Goal: Transaction & Acquisition: Purchase product/service

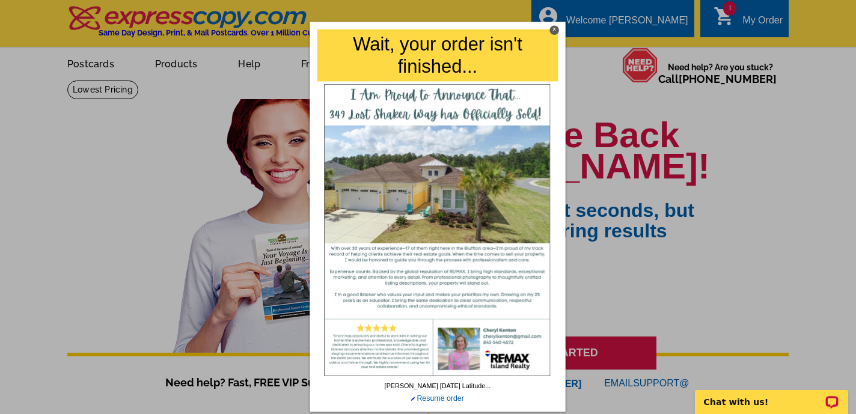
click at [618, 99] on div at bounding box center [428, 207] width 856 height 414
click at [759, 17] on div at bounding box center [428, 207] width 856 height 414
click at [555, 28] on div "X" at bounding box center [554, 29] width 9 height 9
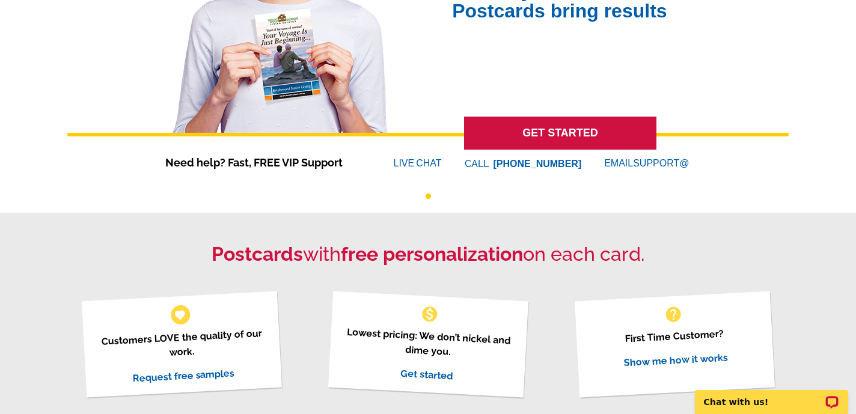
scroll to position [221, 0]
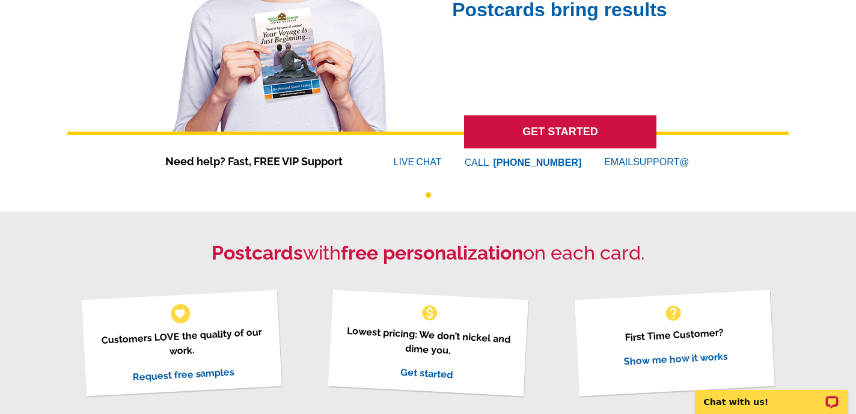
click at [583, 133] on link "GET STARTED" at bounding box center [560, 131] width 192 height 33
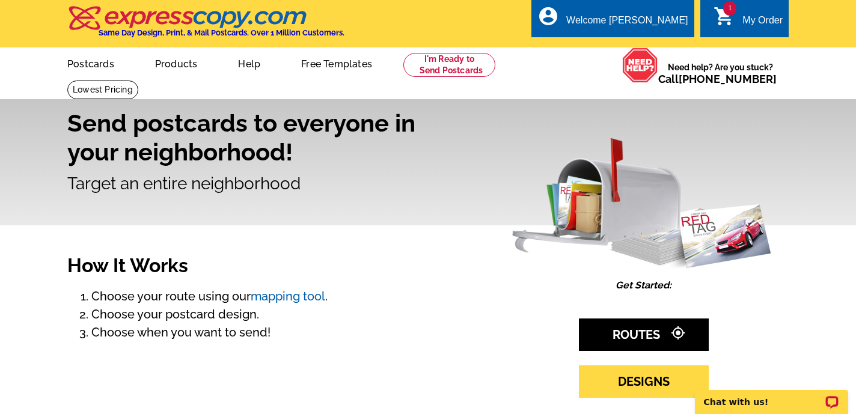
click at [741, 22] on link "1 shopping_cart My Order" at bounding box center [748, 20] width 69 height 15
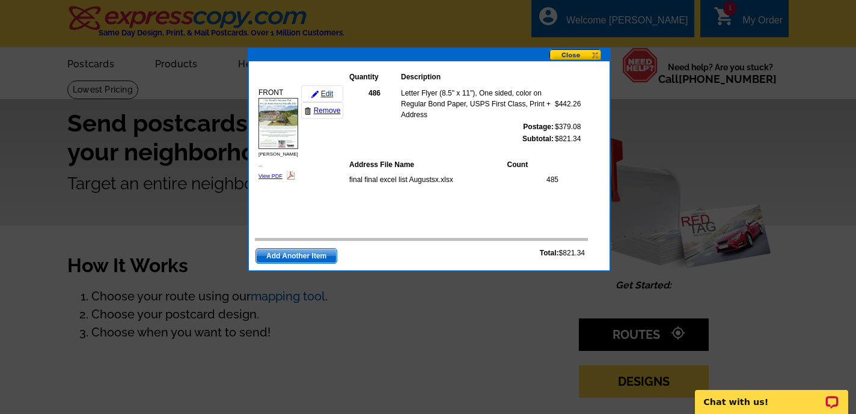
click at [326, 94] on link "Edit" at bounding box center [322, 93] width 42 height 17
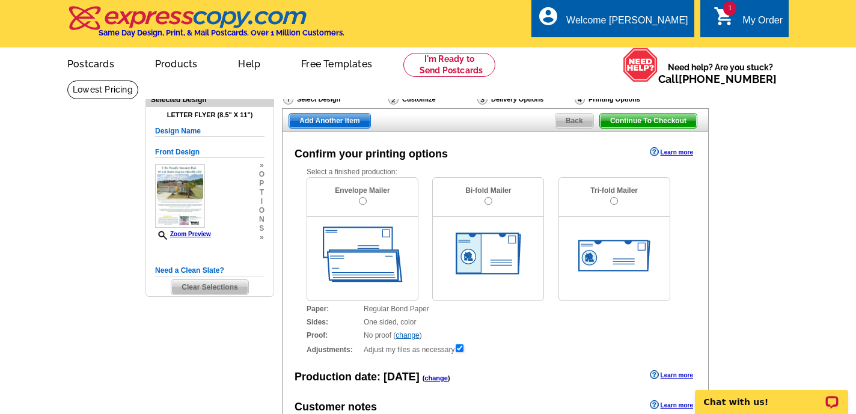
click at [623, 244] on img at bounding box center [614, 256] width 72 height 32
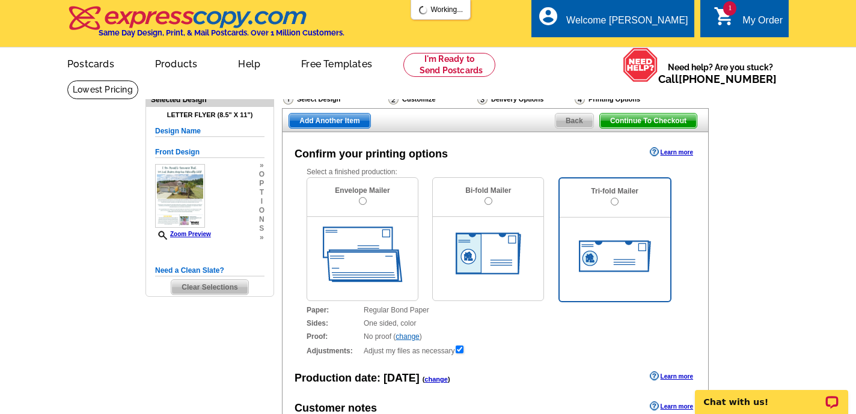
radio input "true"
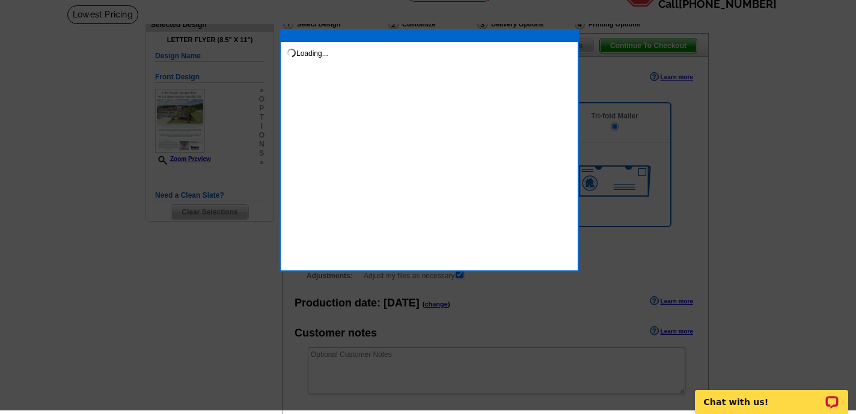
scroll to position [79, 0]
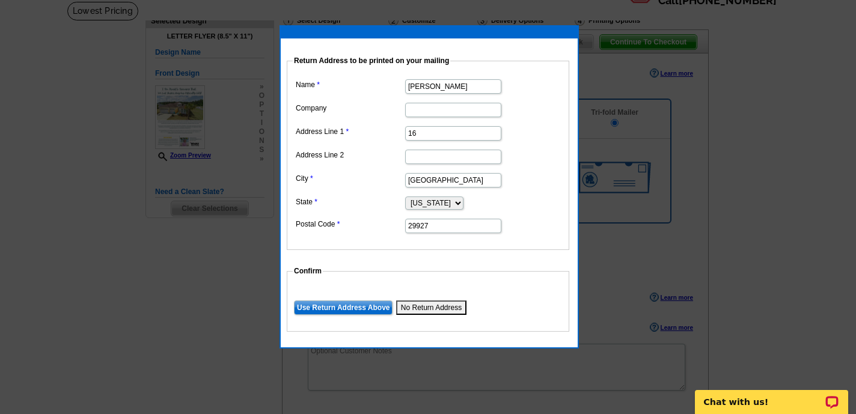
type input "1"
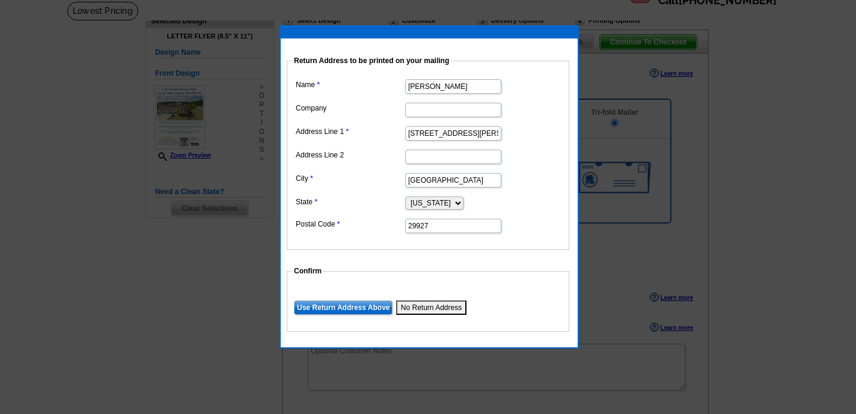
type input "30 William Pope Rd"
type input "H"
type input "Bluffton"
type input "29909"
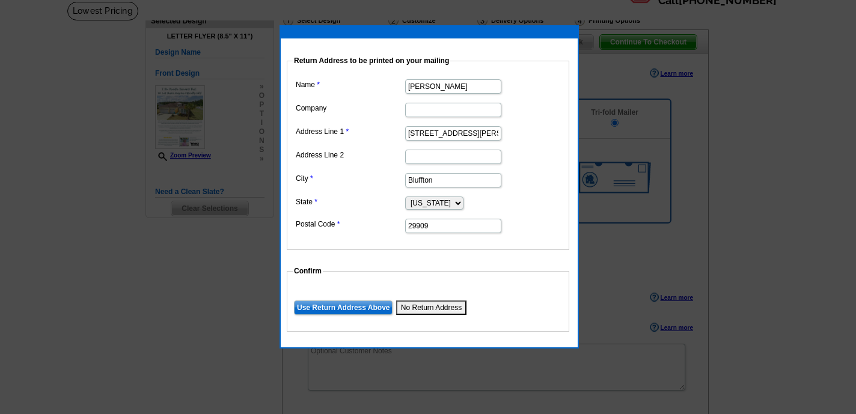
click at [349, 305] on input "Use Return Address Above" at bounding box center [343, 308] width 99 height 14
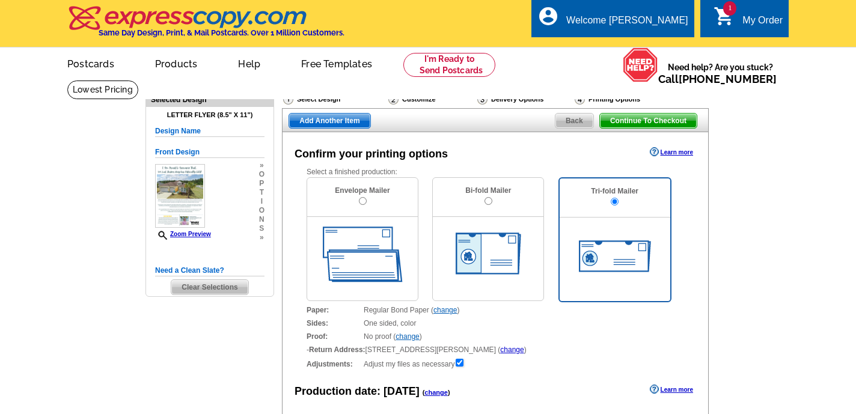
click at [411, 100] on div "Customize" at bounding box center [431, 99] width 89 height 12
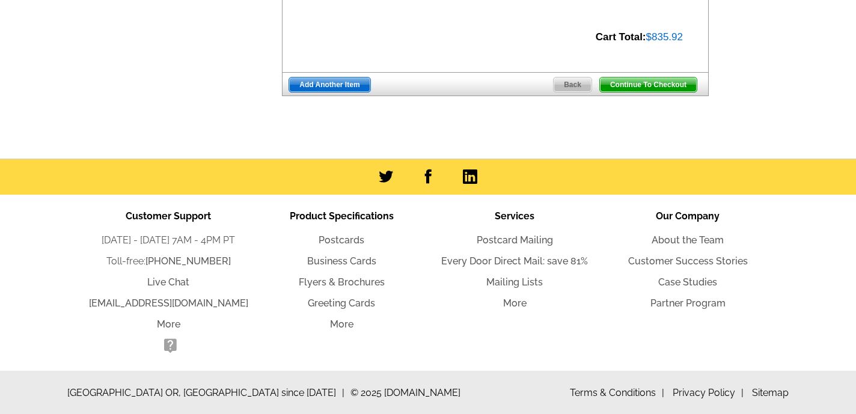
scroll to position [489, 0]
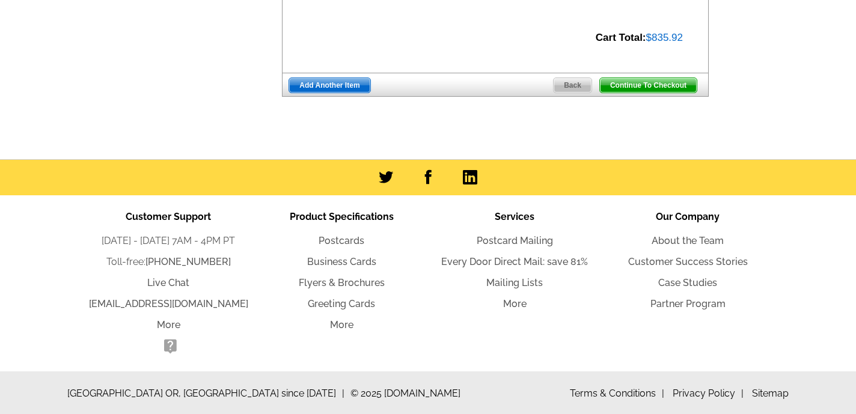
click at [571, 79] on span "Back" at bounding box center [573, 85] width 38 height 14
click at [569, 82] on span "Back" at bounding box center [573, 85] width 38 height 14
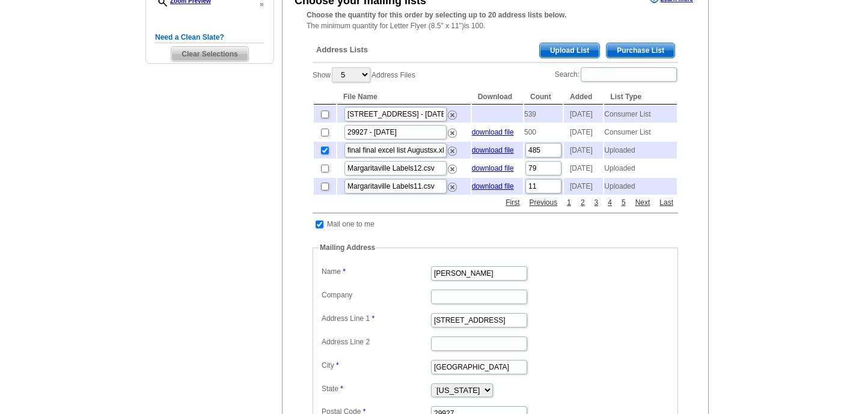
scroll to position [236, 0]
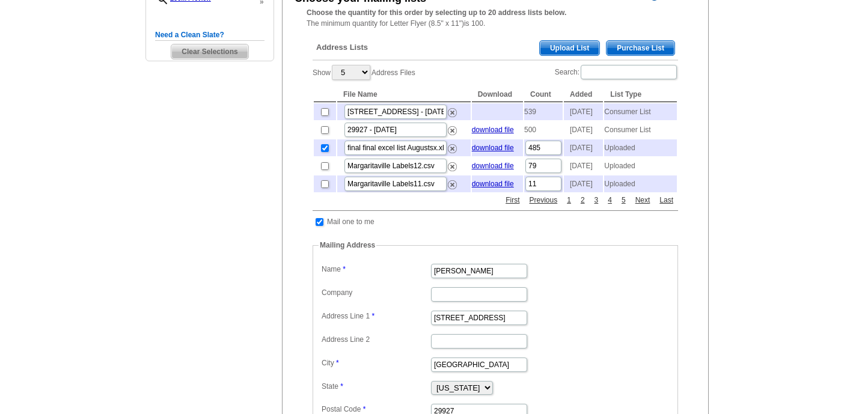
click at [571, 44] on span "Upload List" at bounding box center [570, 48] width 60 height 14
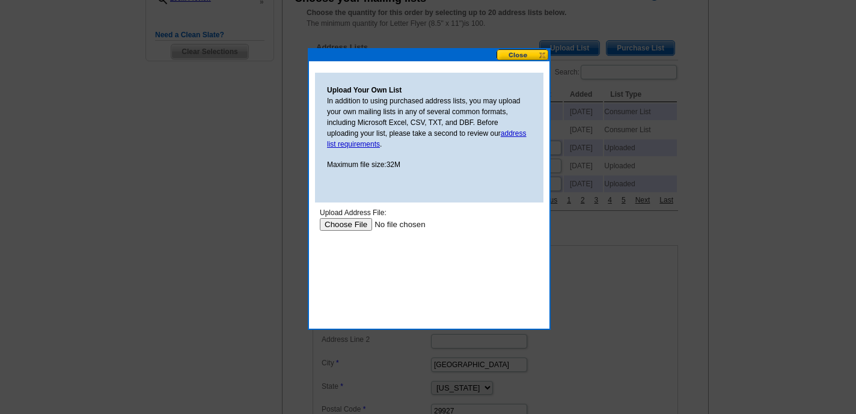
scroll to position [0, 0]
click at [340, 224] on input "file" at bounding box center [396, 224] width 152 height 13
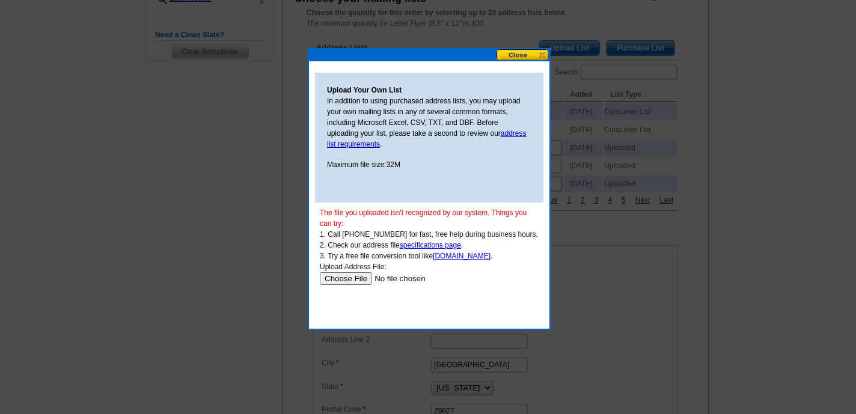
click at [337, 278] on input "file" at bounding box center [396, 278] width 152 height 13
click at [336, 278] on input "file" at bounding box center [396, 278] width 152 height 13
click at [334, 279] on input "file" at bounding box center [396, 278] width 152 height 13
click at [345, 279] on input "file" at bounding box center [396, 278] width 152 height 13
type input "C:\fakepath\Scan 5.jpeg"
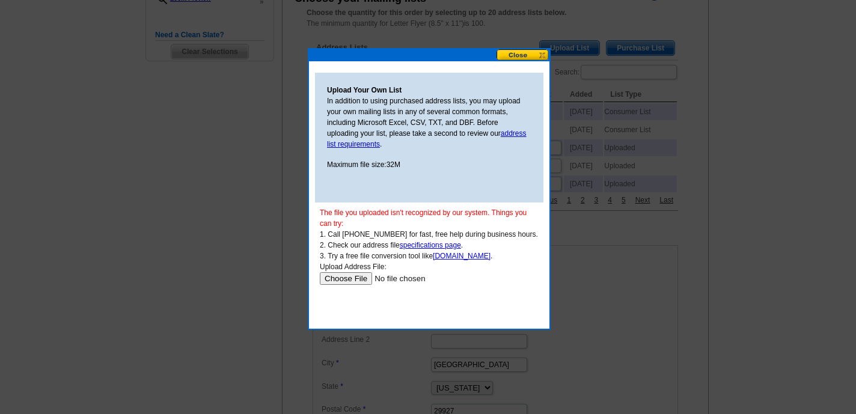
click at [526, 55] on button at bounding box center [523, 54] width 53 height 11
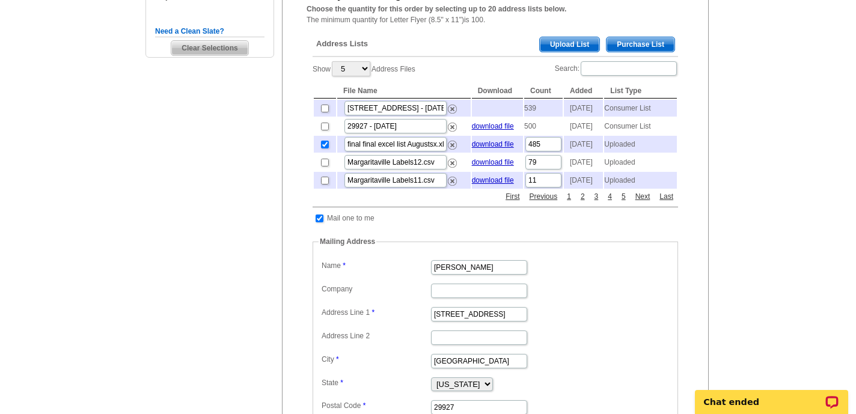
scroll to position [234, 0]
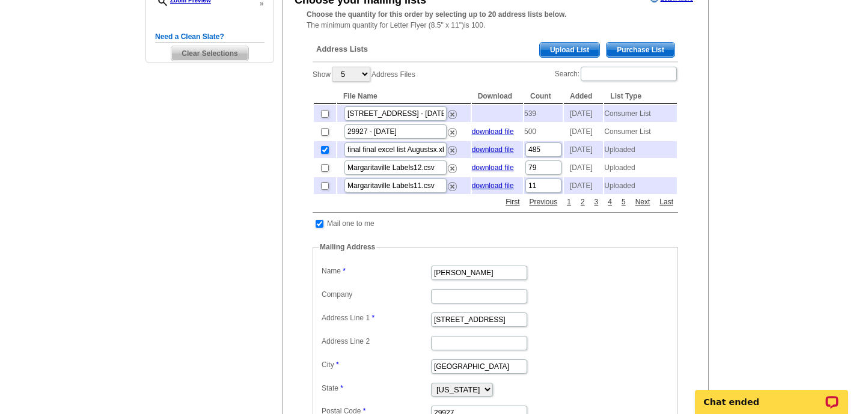
click at [557, 44] on span "Upload List" at bounding box center [570, 50] width 60 height 14
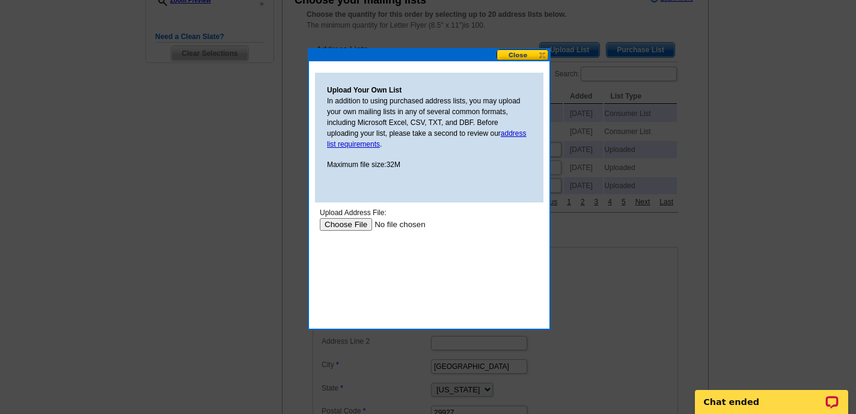
scroll to position [0, 0]
click at [522, 54] on button at bounding box center [523, 54] width 53 height 11
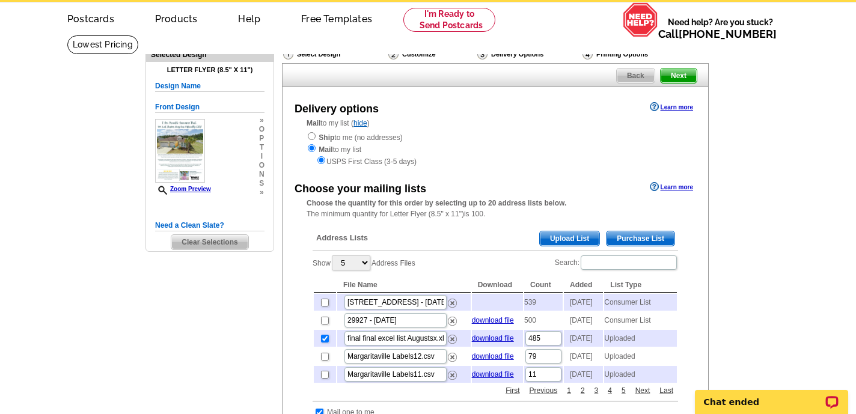
scroll to position [44, 0]
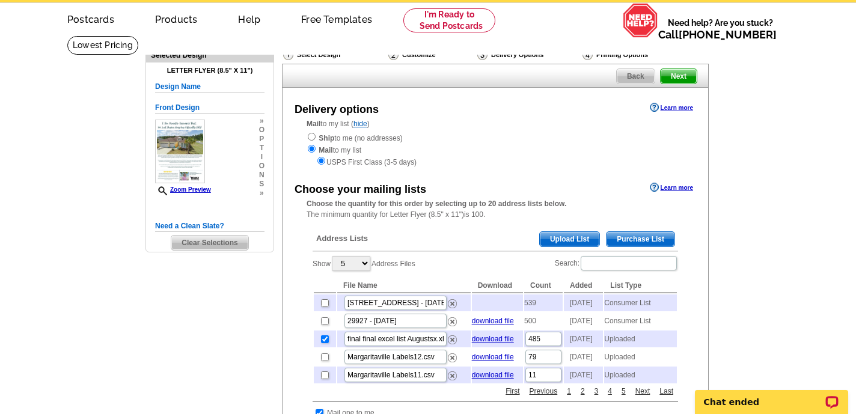
click at [563, 234] on span "Upload List" at bounding box center [570, 239] width 60 height 14
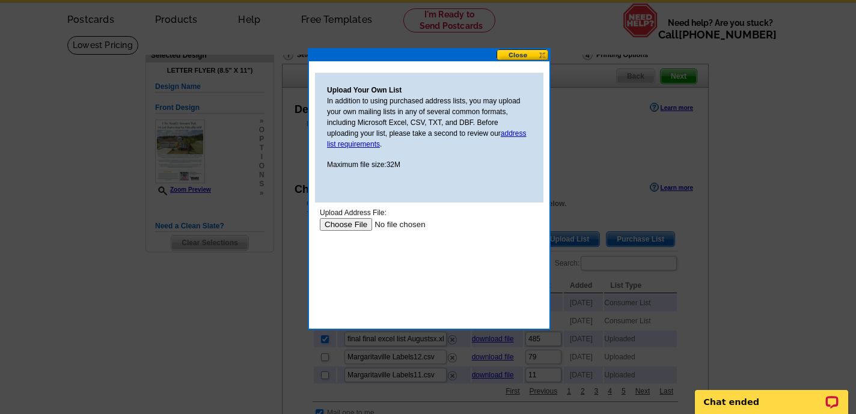
scroll to position [0, 0]
click at [344, 222] on input "file" at bounding box center [396, 224] width 152 height 13
type input "C:\fakepath\Scan.jpeg"
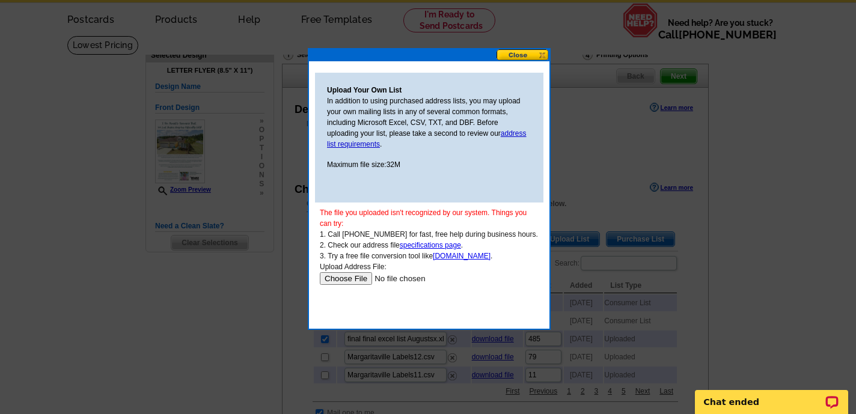
click at [455, 258] on link "www.zamzar.com" at bounding box center [462, 256] width 58 height 8
click at [760, 403] on p "Chat ended" at bounding box center [763, 402] width 119 height 10
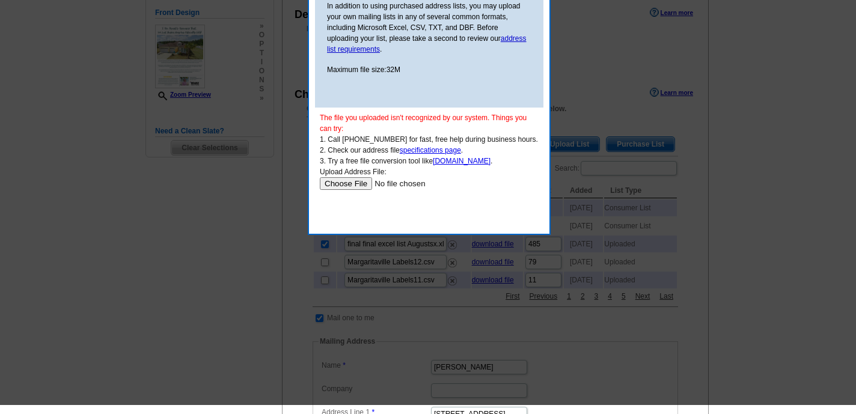
scroll to position [145, 0]
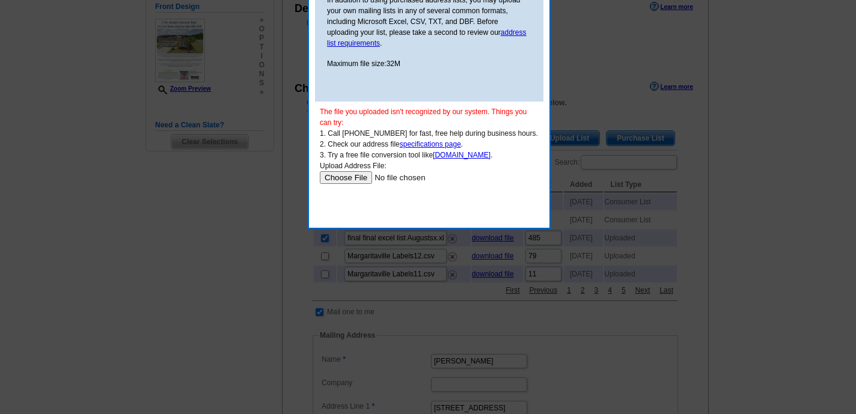
click at [423, 144] on link "specifications page" at bounding box center [430, 144] width 61 height 8
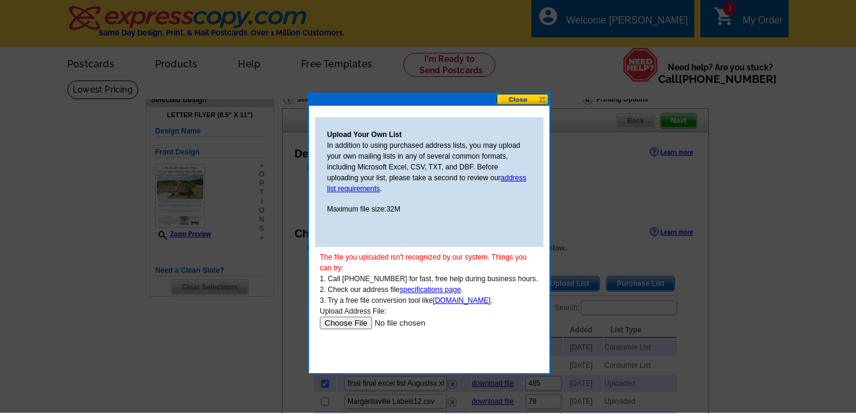
scroll to position [0, 0]
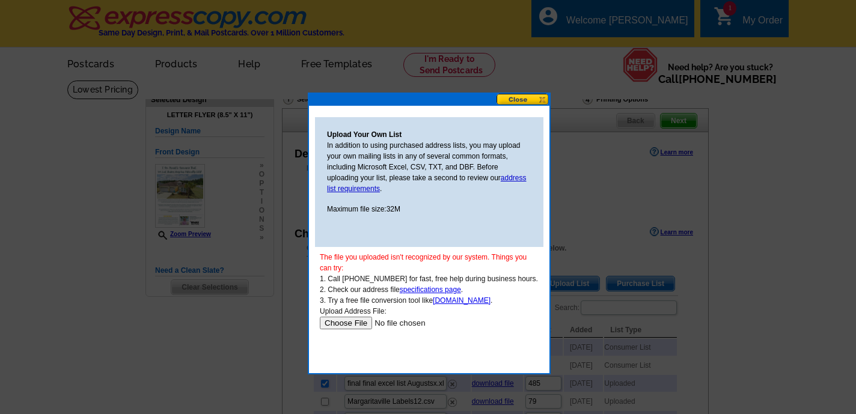
click at [524, 97] on button at bounding box center [523, 99] width 53 height 11
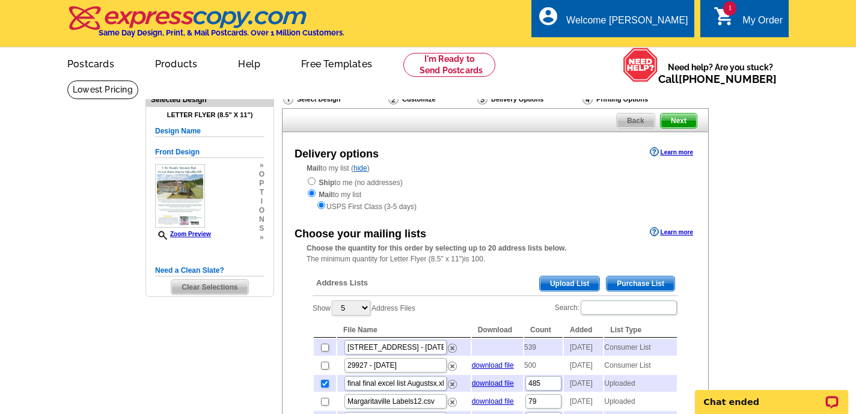
click at [571, 278] on span "Upload List" at bounding box center [570, 284] width 60 height 14
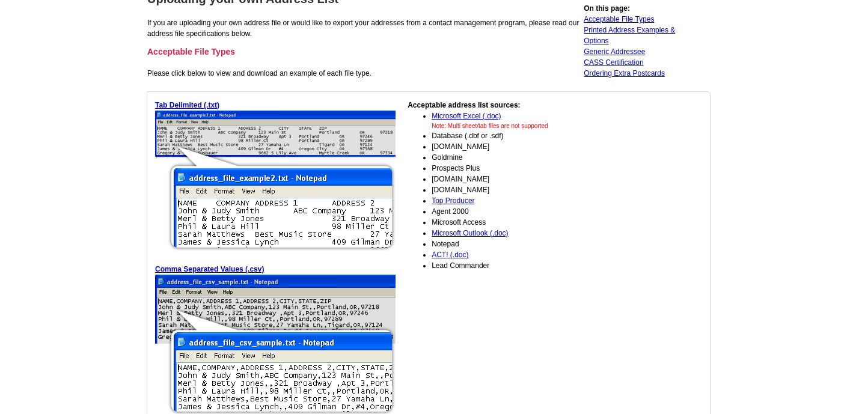
scroll to position [115, 0]
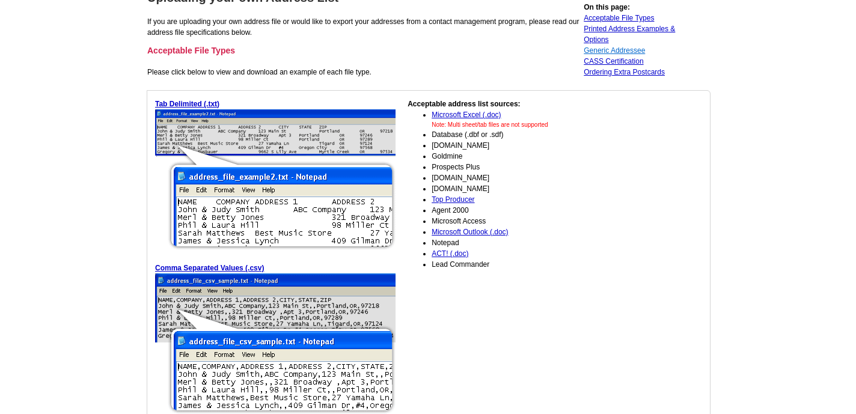
click at [607, 51] on link "Generic Addressee" at bounding box center [614, 50] width 61 height 8
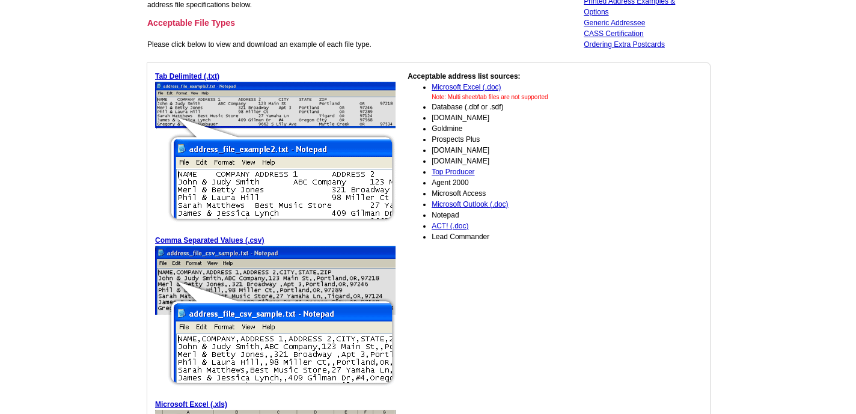
scroll to position [142, 0]
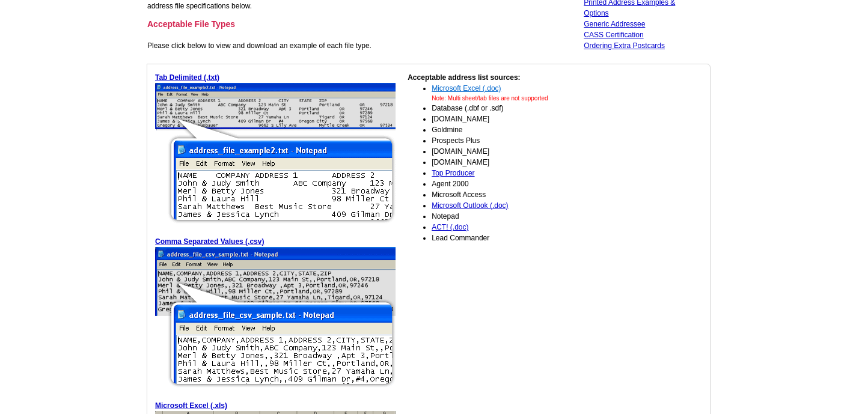
click at [470, 90] on link "Microsoft Excel (.doc)" at bounding box center [466, 88] width 69 height 8
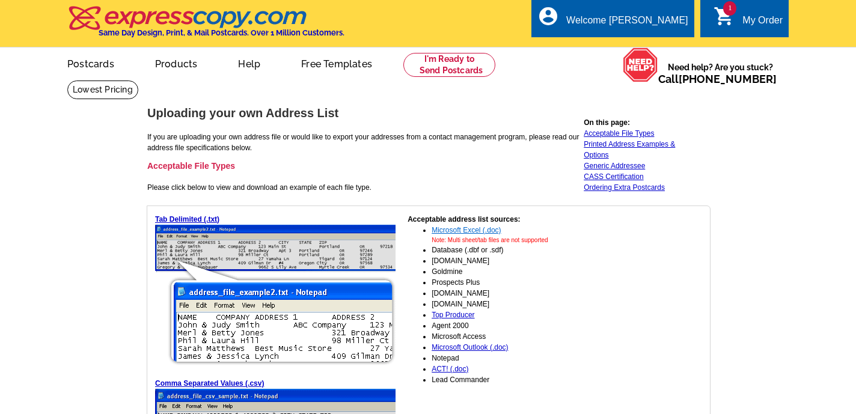
scroll to position [0, 0]
click at [613, 134] on link "Acceptable File Types" at bounding box center [619, 133] width 70 height 8
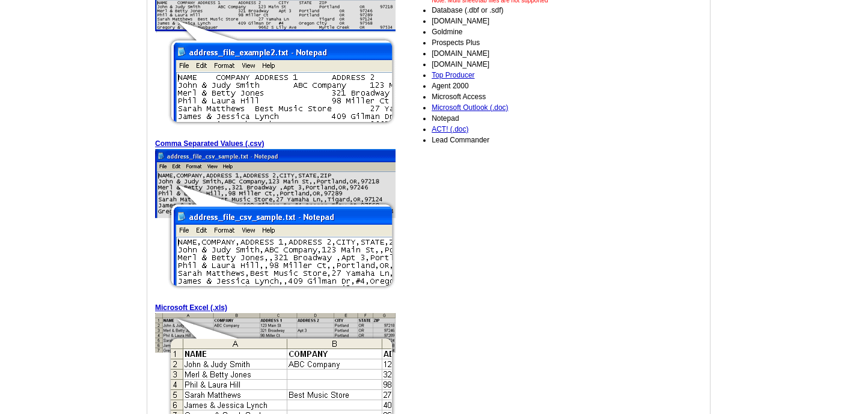
scroll to position [242, 0]
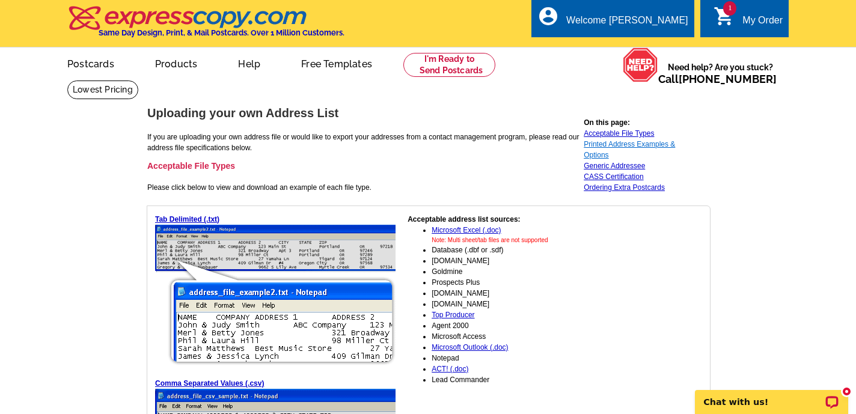
click at [625, 145] on link "Printed Address Examples & Options" at bounding box center [629, 149] width 91 height 19
click at [617, 132] on link "Acceptable File Types" at bounding box center [619, 133] width 70 height 8
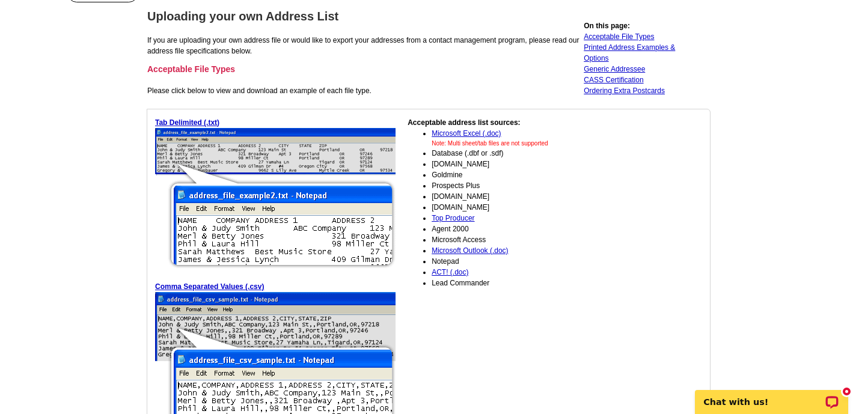
scroll to position [96, 0]
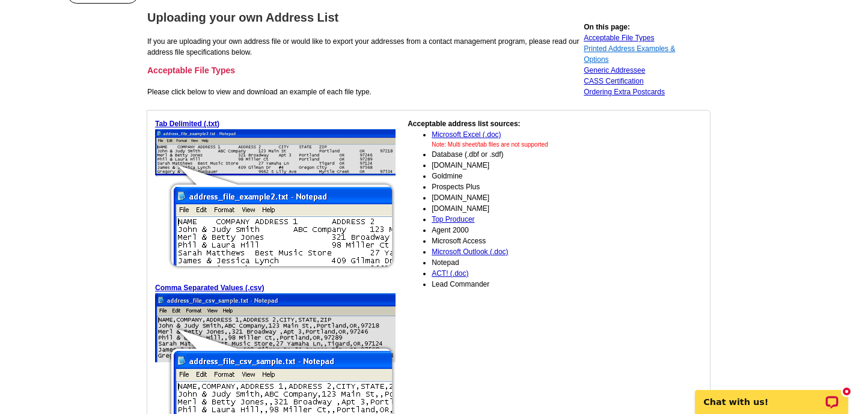
click at [620, 52] on link "Printed Address Examples & Options" at bounding box center [629, 53] width 91 height 19
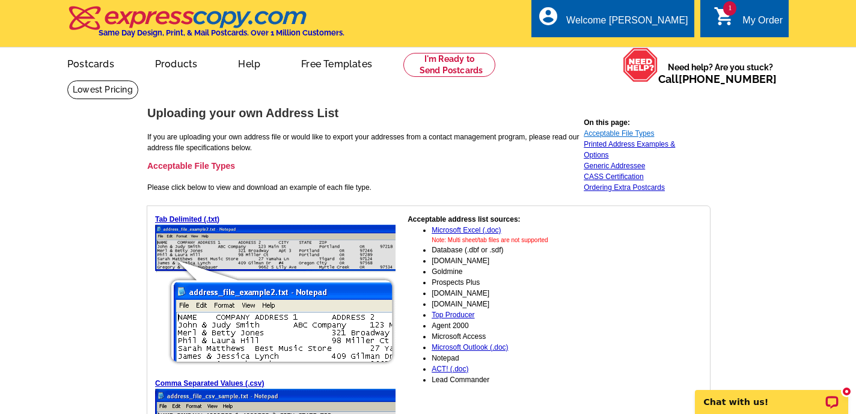
click at [620, 132] on link "Acceptable File Types" at bounding box center [619, 133] width 70 height 8
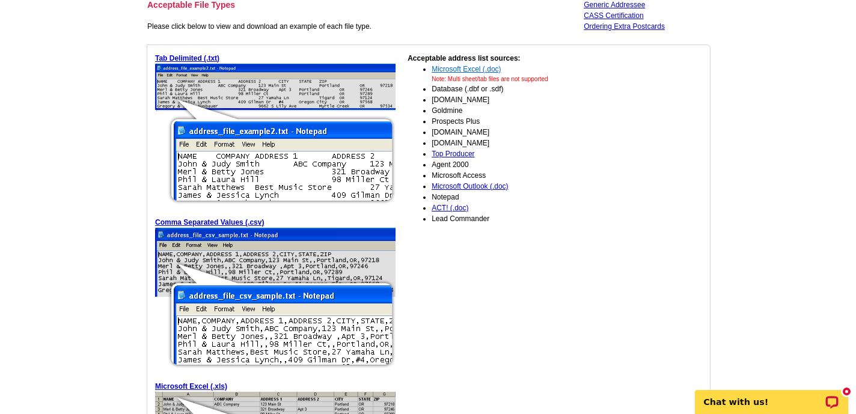
click at [473, 69] on link "Microsoft Excel (.doc)" at bounding box center [466, 69] width 69 height 8
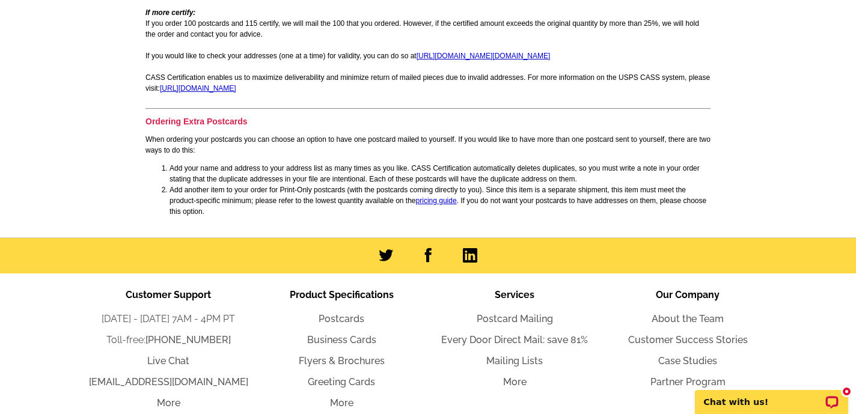
scroll to position [1109, 0]
